Goal: Information Seeking & Learning: Learn about a topic

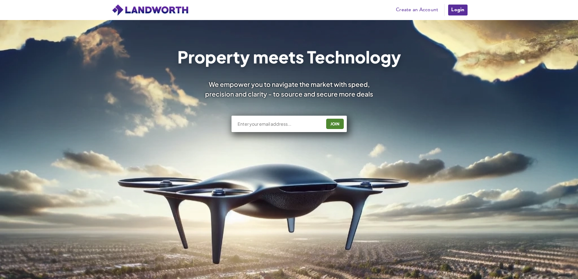
click at [449, 4] on link "Login" at bounding box center [458, 10] width 20 height 12
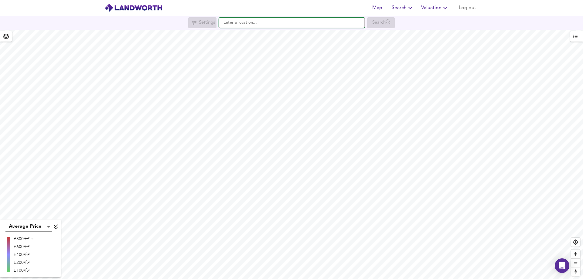
click at [246, 27] on input "text" at bounding box center [292, 23] width 146 height 10
paste input "SW1X 8BN"
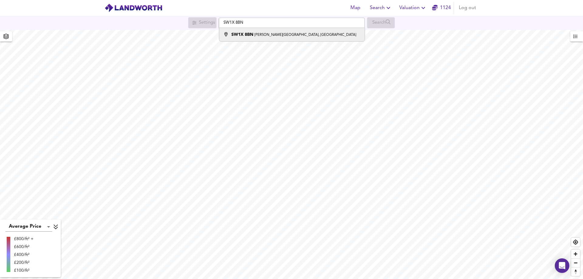
click at [248, 36] on strong "SW1X 8BN" at bounding box center [242, 34] width 22 height 4
type input "[PERSON_NAME][STREET_ADDRESS]"
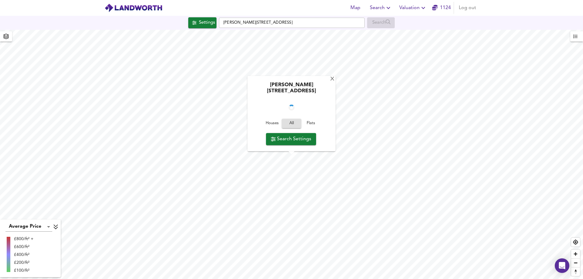
checkbox input "false"
checkbox input "true"
type input "232"
click at [273, 124] on span "Houses" at bounding box center [272, 123] width 16 height 7
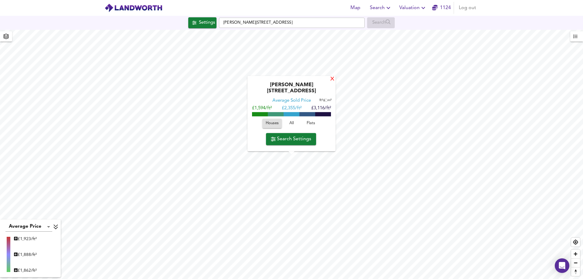
click at [330, 82] on div "X" at bounding box center [332, 79] width 5 height 6
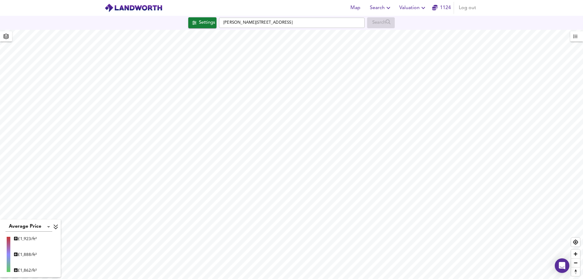
click at [134, 8] on img at bounding box center [133, 7] width 58 height 9
click at [140, 6] on img at bounding box center [133, 7] width 58 height 9
click at [356, 6] on span "Map" at bounding box center [355, 8] width 15 height 8
click at [277, 12] on div "Map Search Valuation 1124 Log out" at bounding box center [291, 7] width 389 height 15
click at [254, 8] on div "Map Search Valuation 1124 Log out" at bounding box center [291, 7] width 389 height 15
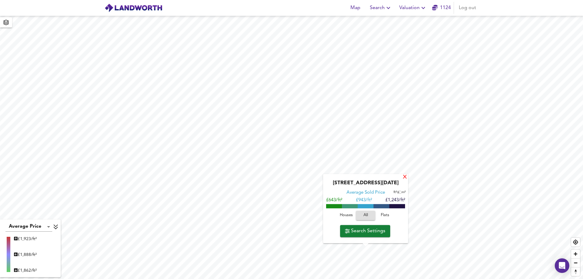
click at [404, 175] on div "X" at bounding box center [404, 178] width 5 height 6
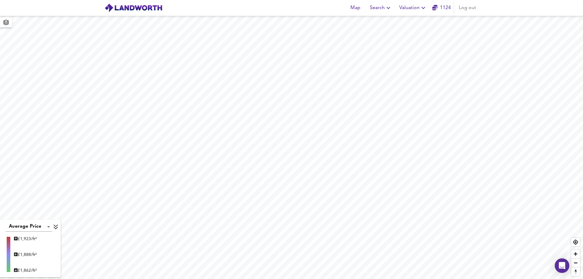
click at [382, 9] on span "Search" at bounding box center [381, 8] width 22 height 8
click at [359, 7] on span "Map" at bounding box center [355, 8] width 15 height 8
click at [127, 8] on img at bounding box center [133, 7] width 58 height 9
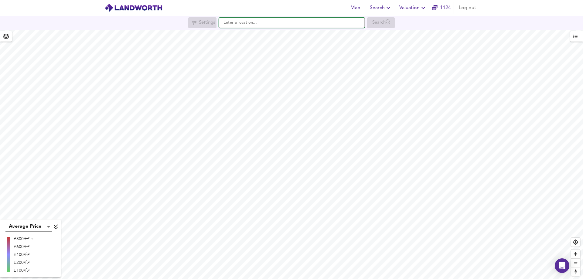
click at [277, 24] on input "text" at bounding box center [292, 23] width 146 height 10
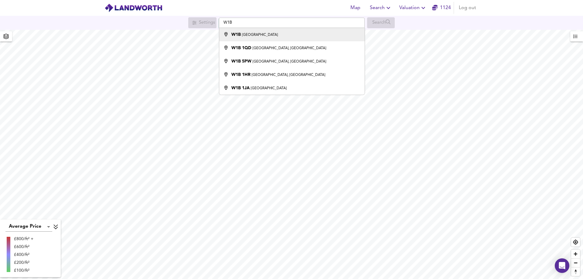
click at [243, 35] on small "London" at bounding box center [260, 35] width 36 height 4
type input "London W1B"
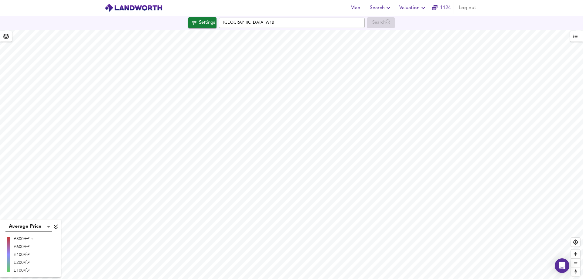
checkbox input "false"
checkbox input "true"
